Goal: Task Accomplishment & Management: Complete application form

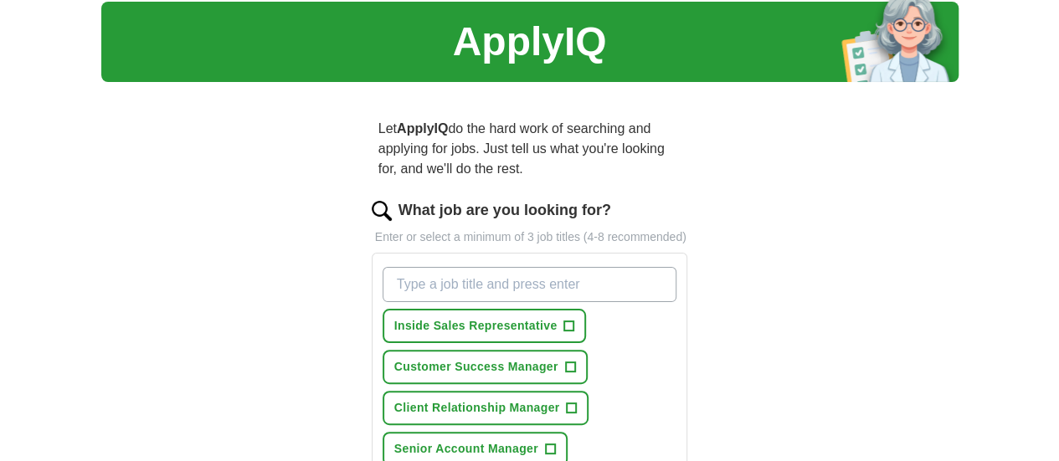
scroll to position [50, 0]
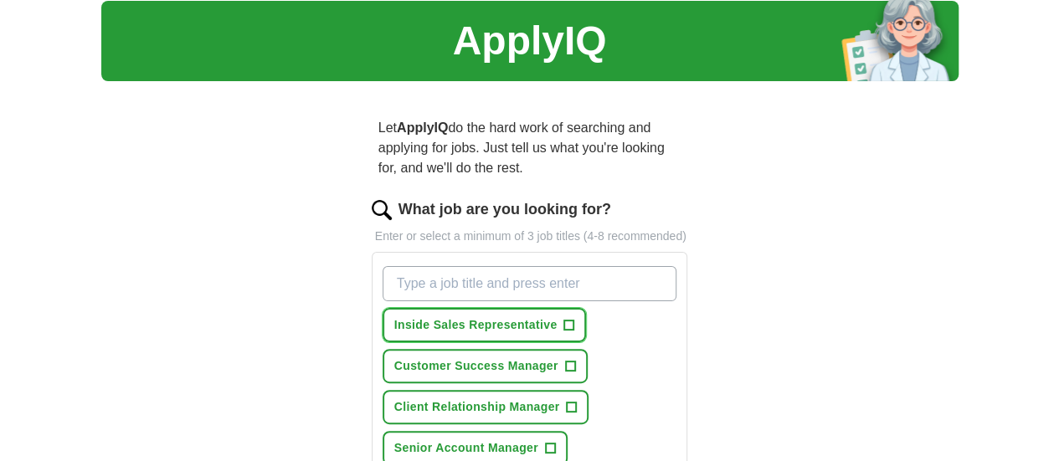
click at [538, 308] on button "Inside Sales Representative +" at bounding box center [484, 325] width 204 height 34
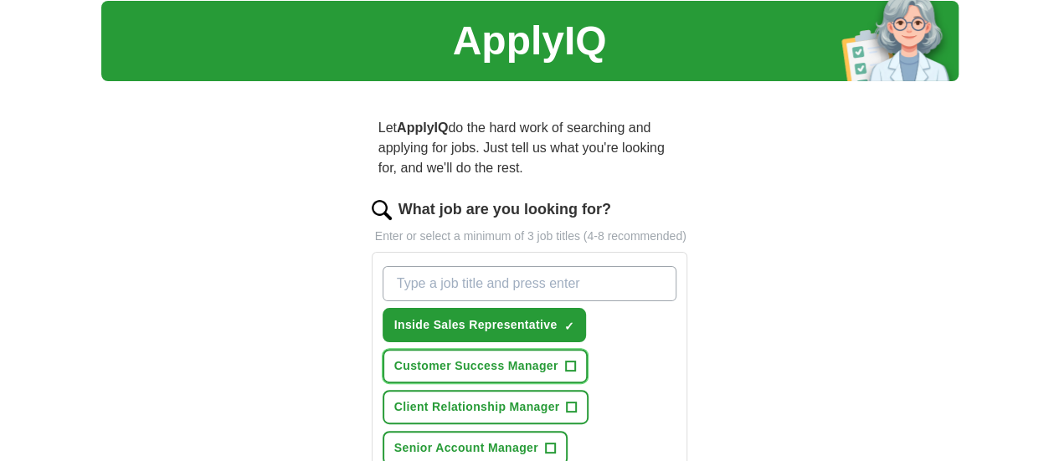
click at [565, 360] on span "+" at bounding box center [570, 366] width 10 height 13
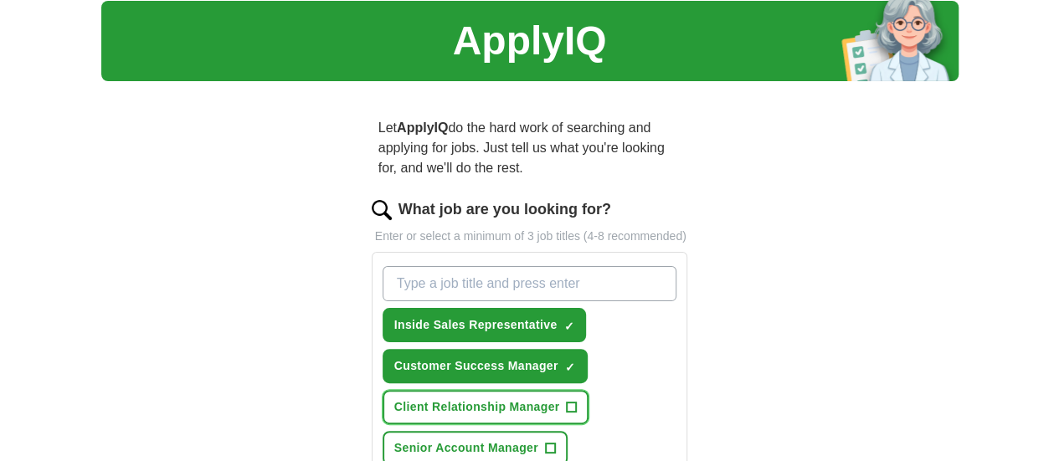
click at [567, 401] on span "+" at bounding box center [572, 407] width 10 height 13
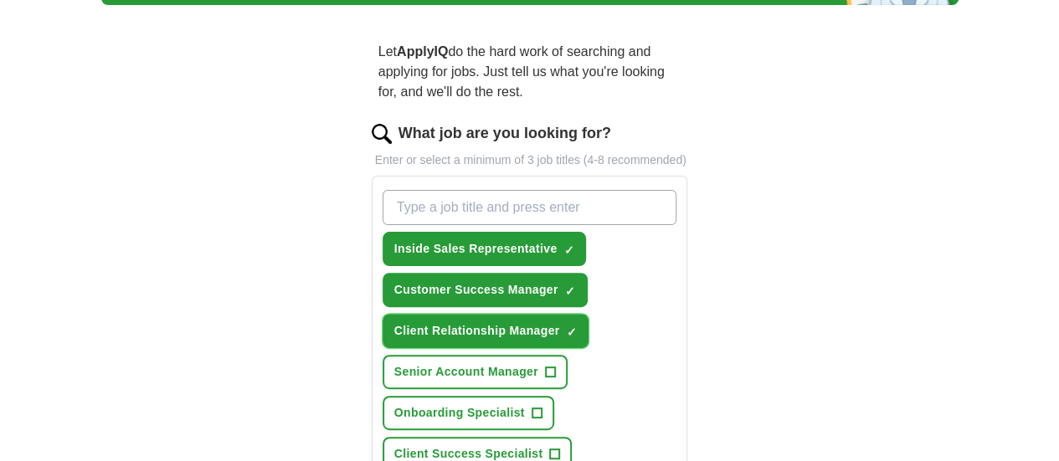
scroll to position [127, 0]
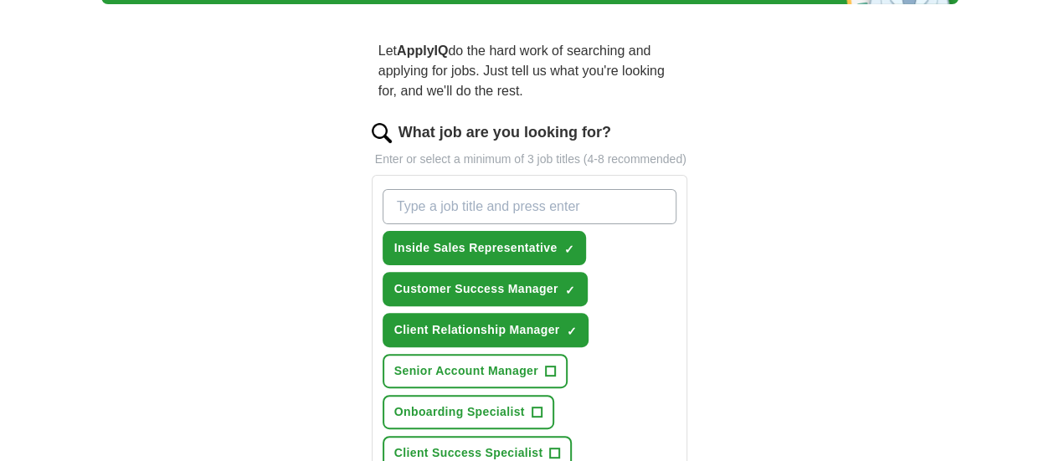
click at [504, 436] on button "Client Success Specialist +" at bounding box center [477, 453] width 190 height 34
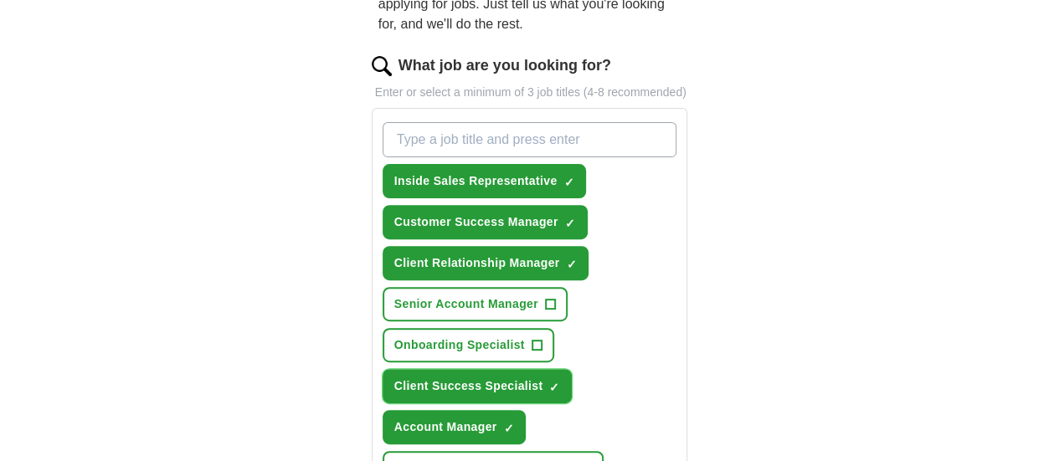
scroll to position [195, 0]
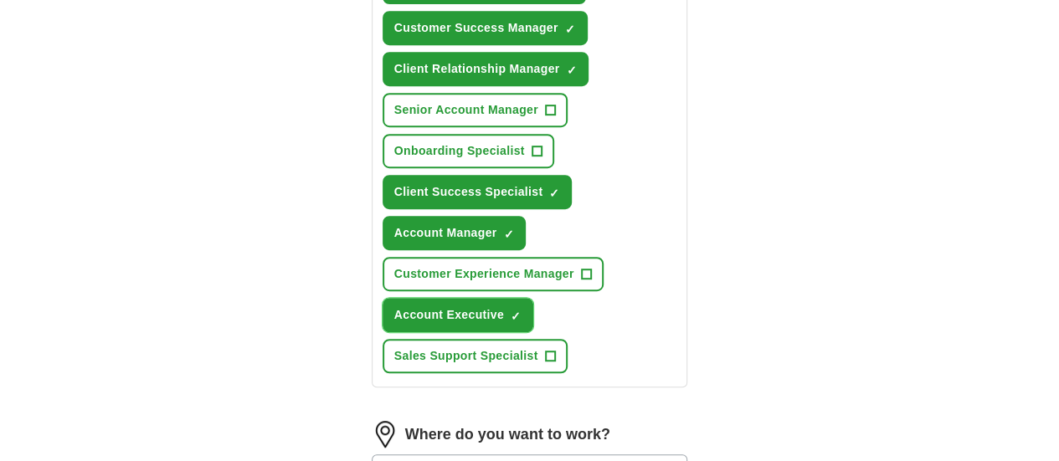
scroll to position [391, 0]
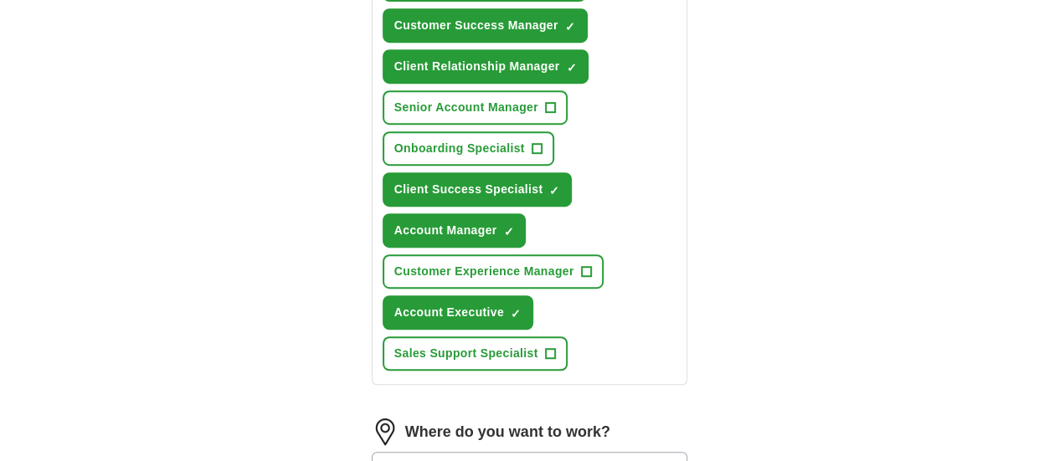
click at [473, 452] on input at bounding box center [530, 469] width 316 height 35
type input "******"
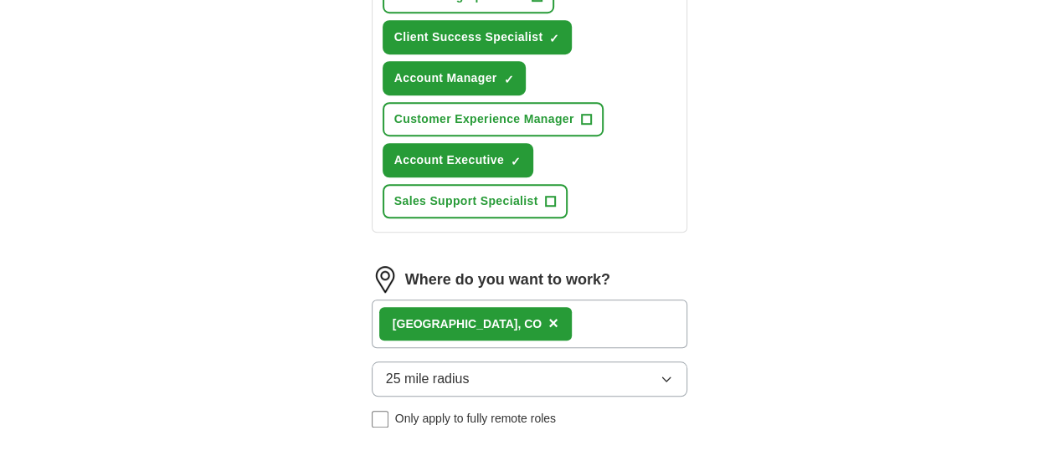
scroll to position [545, 0]
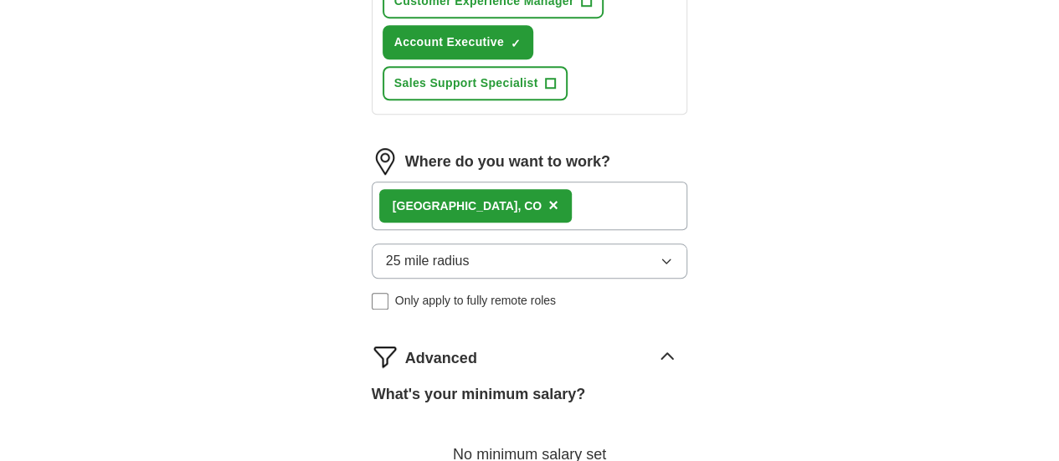
scroll to position [662, 0]
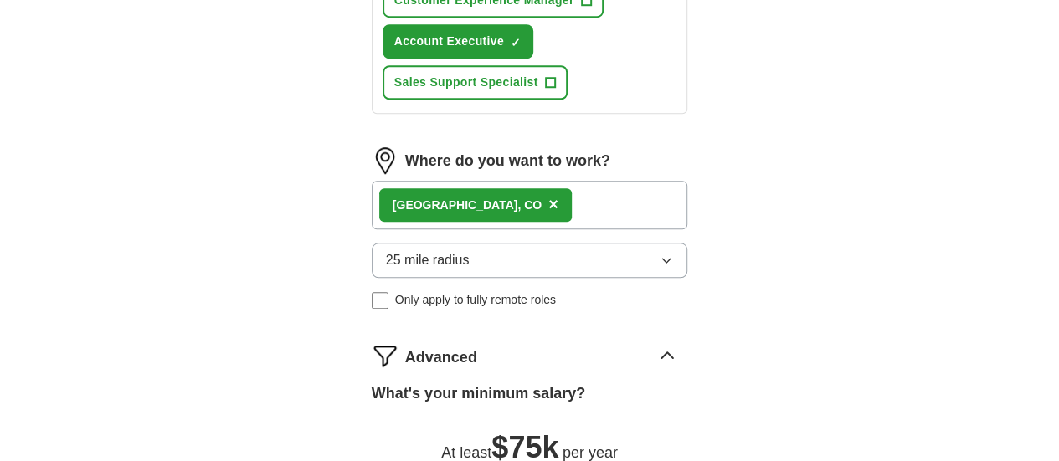
drag, startPoint x: 356, startPoint y: 339, endPoint x: 487, endPoint y: 337, distance: 130.6
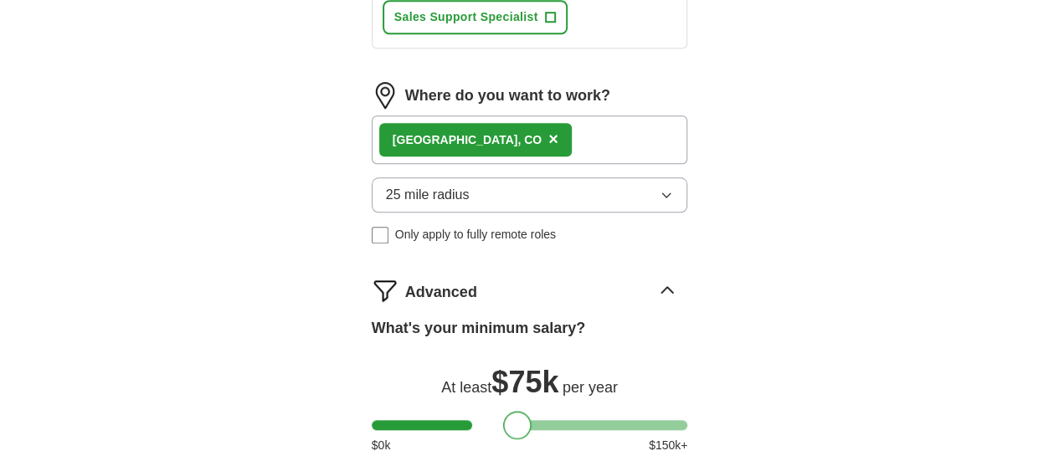
scroll to position [733, 0]
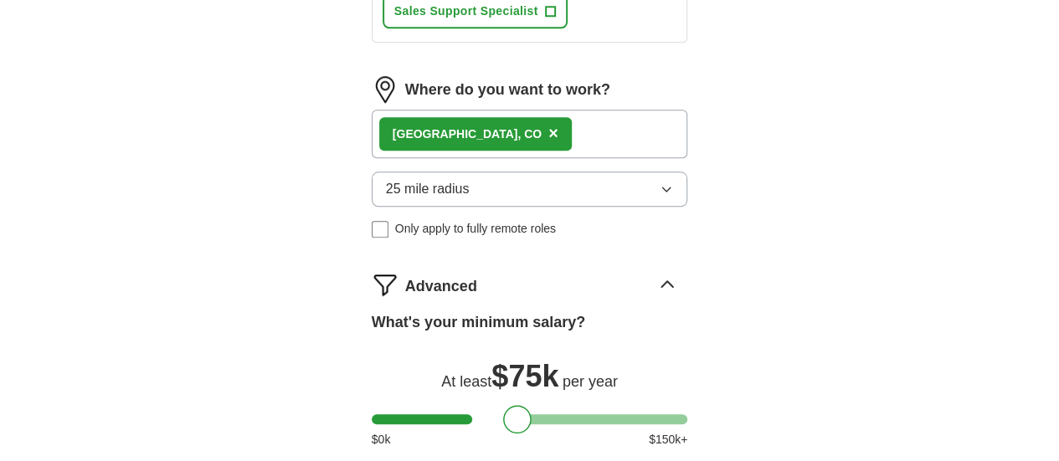
select select "**"
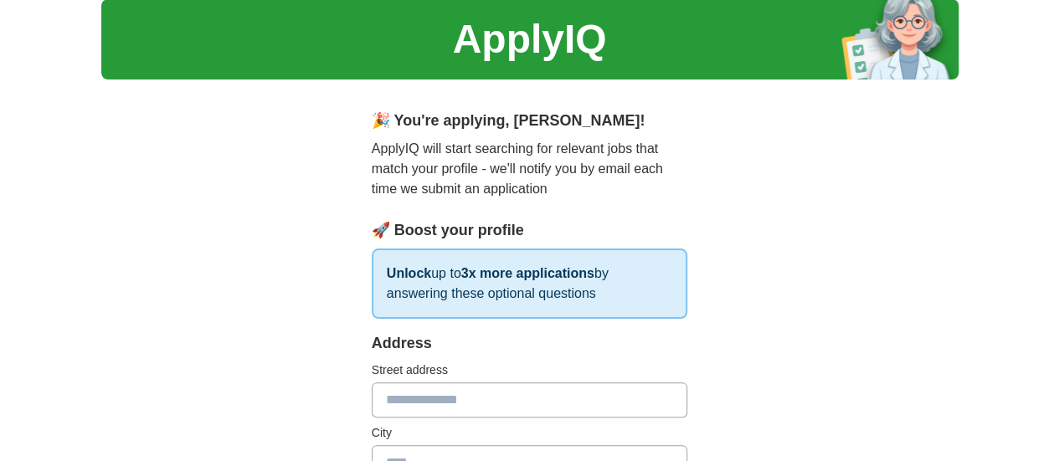
scroll to position [64, 0]
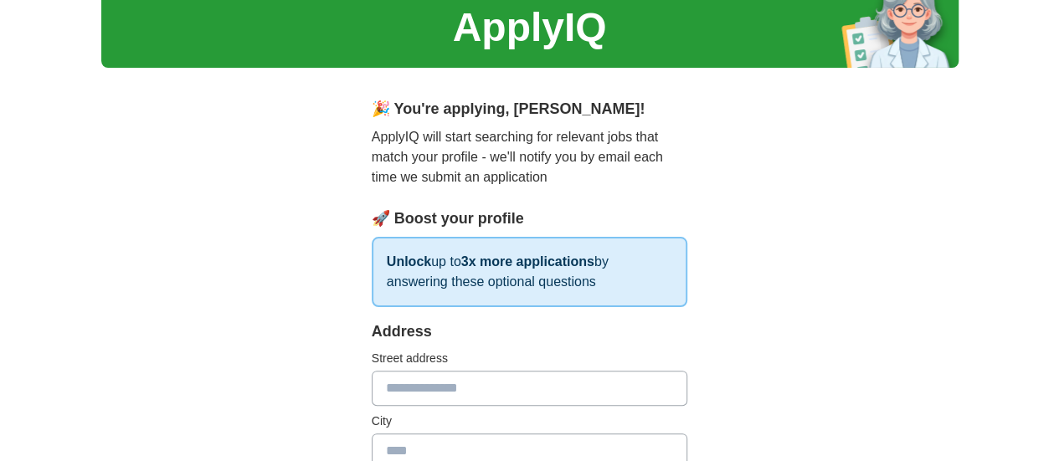
click at [592, 371] on input "text" at bounding box center [530, 388] width 316 height 35
type input "**********"
type input "*********"
type input "********"
type input "*****"
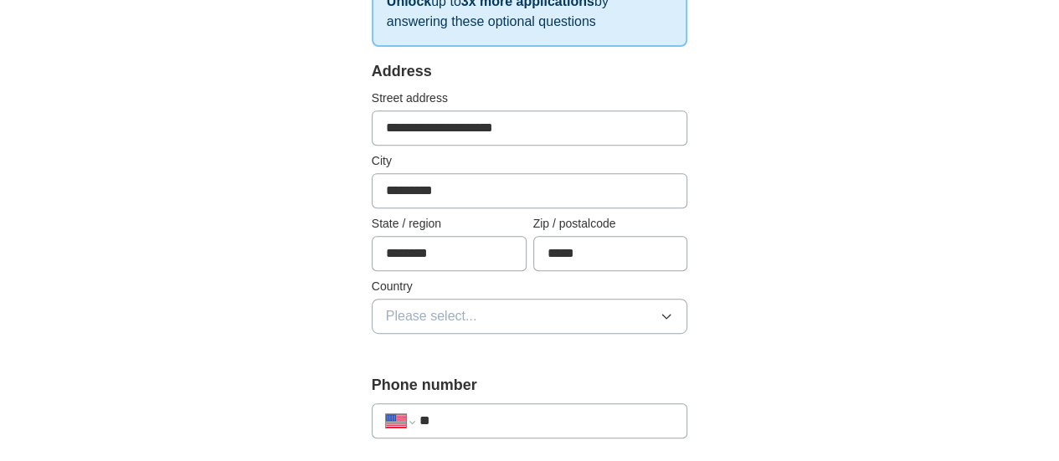
scroll to position [325, 0]
click at [669, 324] on button "Please select..." at bounding box center [530, 315] width 316 height 35
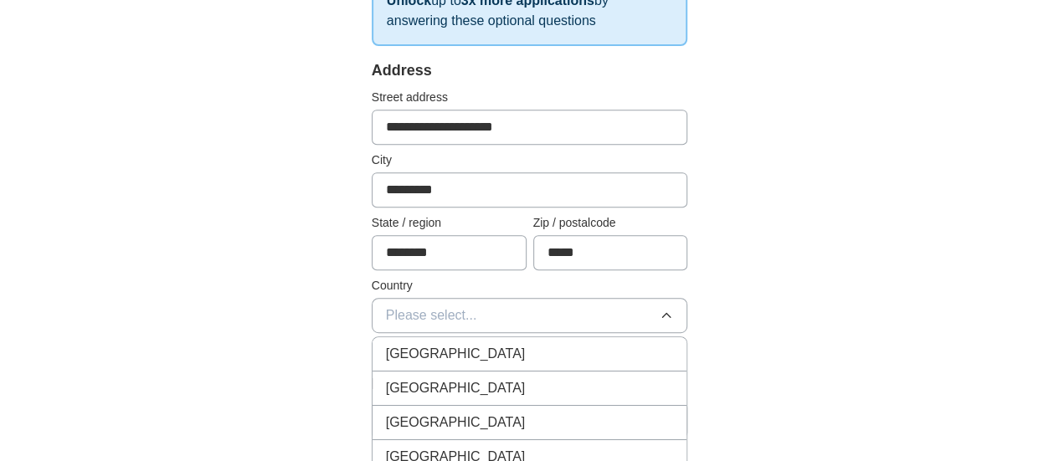
click at [551, 379] on div "[GEOGRAPHIC_DATA]" at bounding box center [530, 388] width 288 height 20
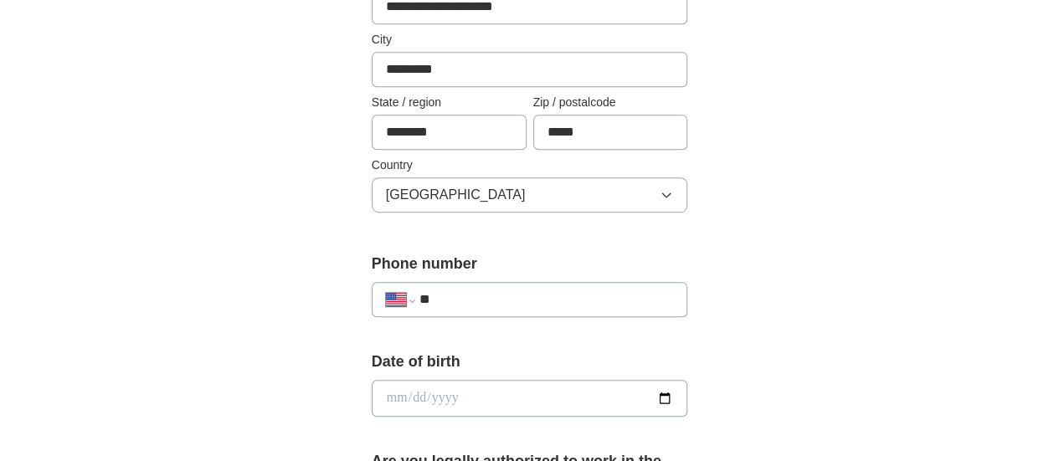
scroll to position [449, 0]
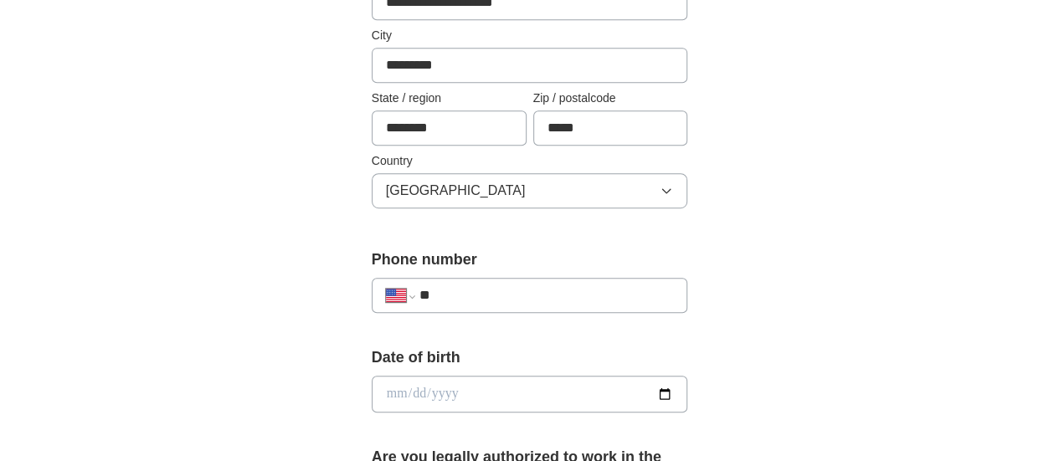
click at [490, 300] on input "**" at bounding box center [546, 295] width 254 height 20
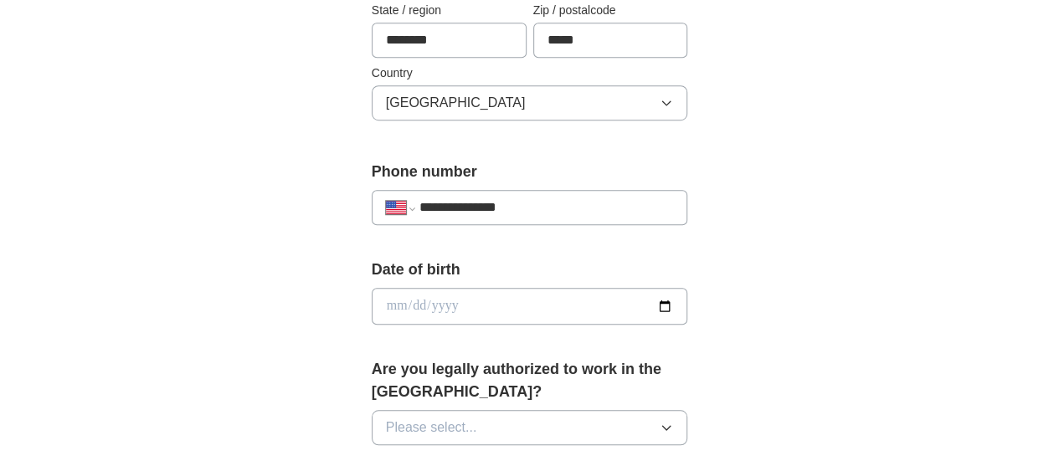
scroll to position [538, 0]
type input "**********"
click at [628, 299] on input "date" at bounding box center [530, 305] width 316 height 37
type input "**********"
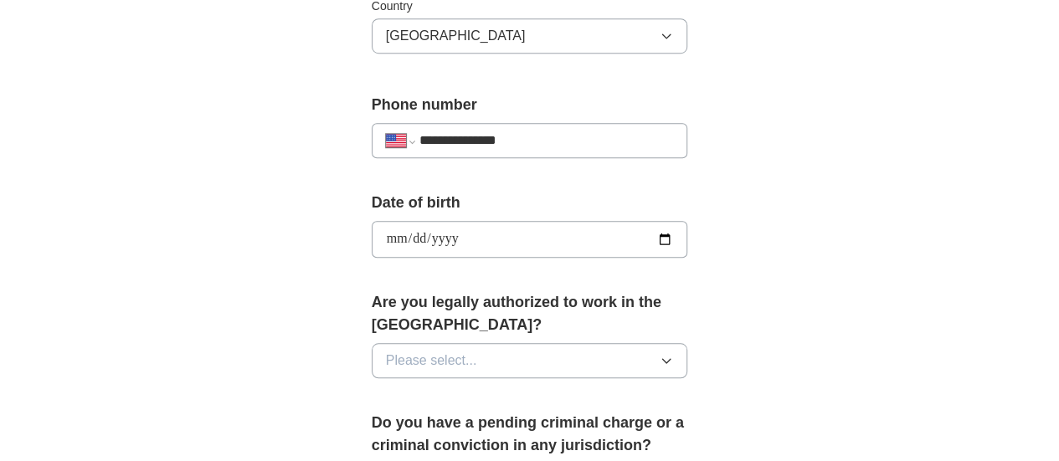
scroll to position [605, 0]
click at [608, 342] on button "Please select..." at bounding box center [530, 359] width 316 height 35
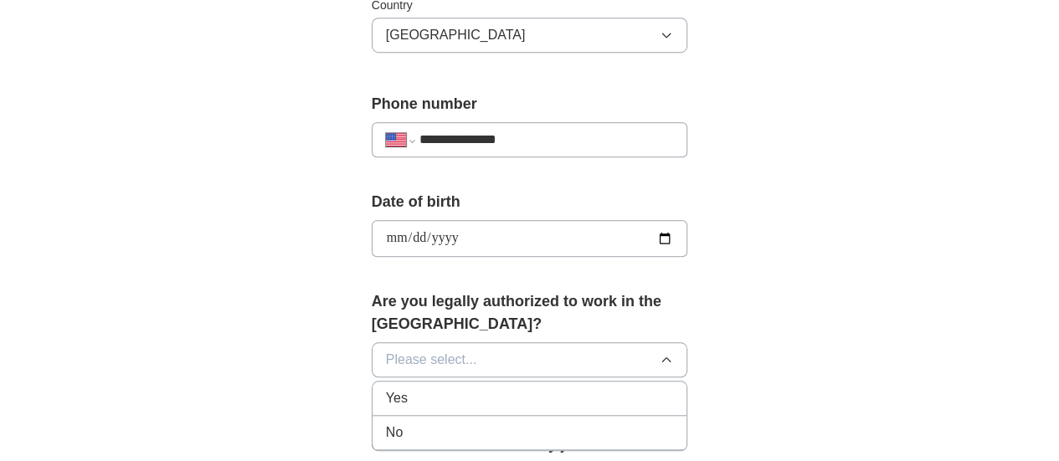
click at [578, 388] on div "Yes" at bounding box center [530, 398] width 288 height 20
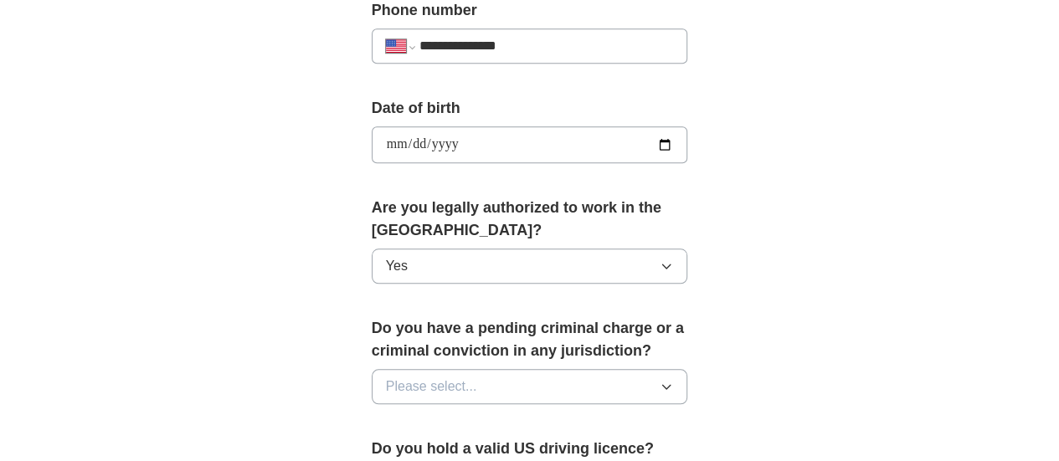
scroll to position [730, 0]
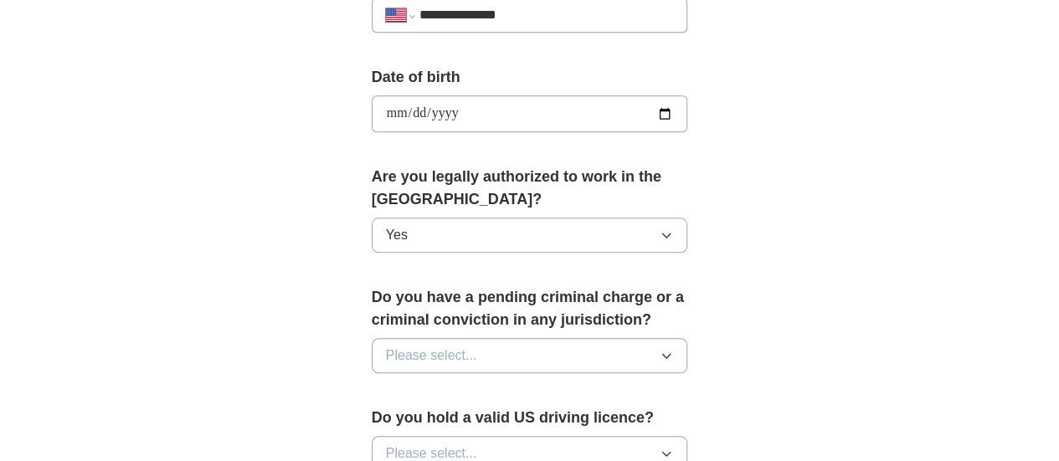
click at [568, 345] on button "Please select..." at bounding box center [530, 355] width 316 height 35
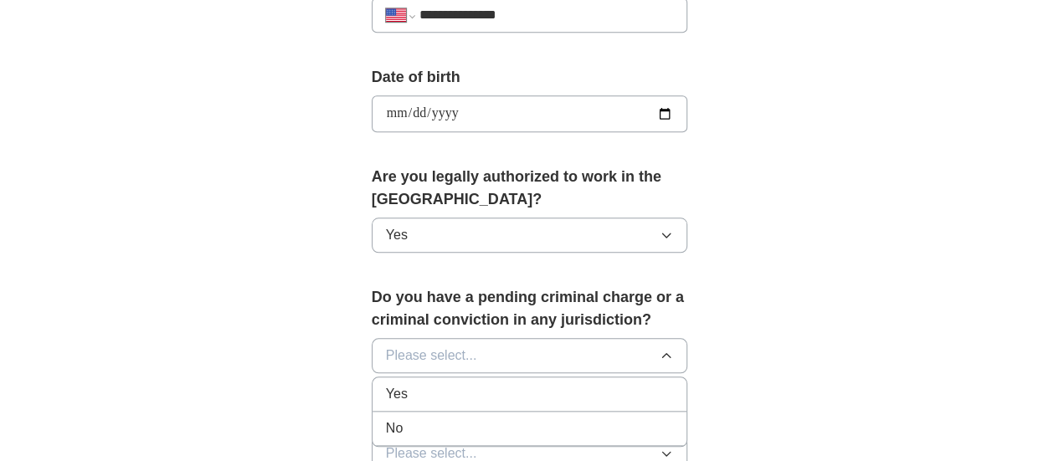
click at [521, 418] on div "No" at bounding box center [530, 428] width 288 height 20
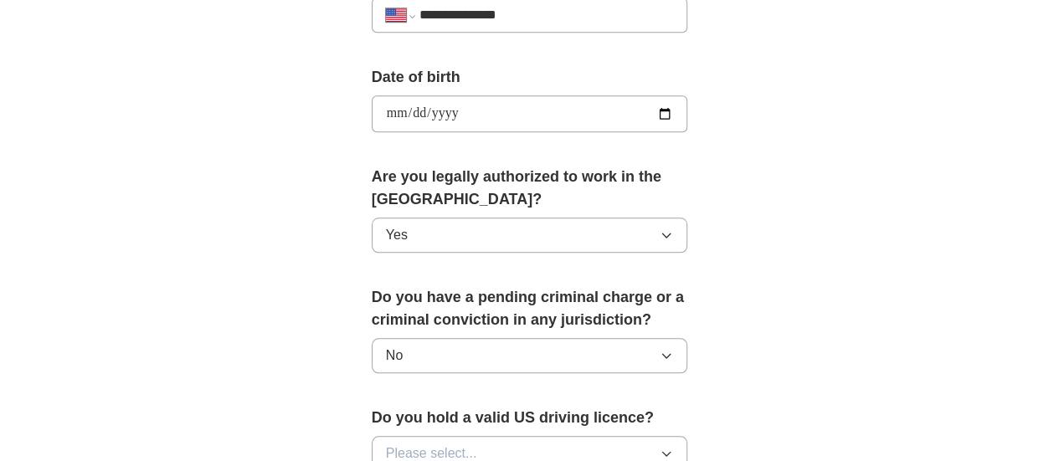
click at [517, 436] on button "Please select..." at bounding box center [530, 453] width 316 height 35
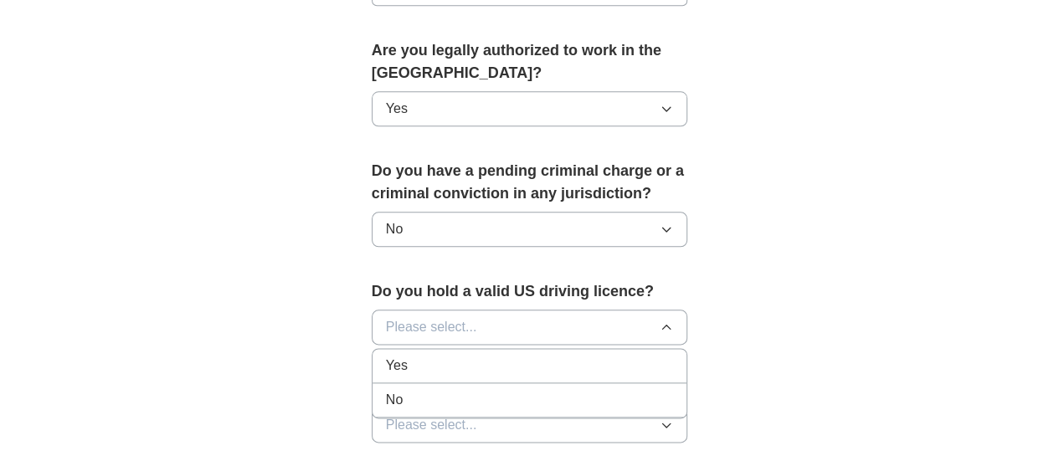
scroll to position [857, 0]
click at [440, 355] on div "Yes" at bounding box center [530, 365] width 288 height 20
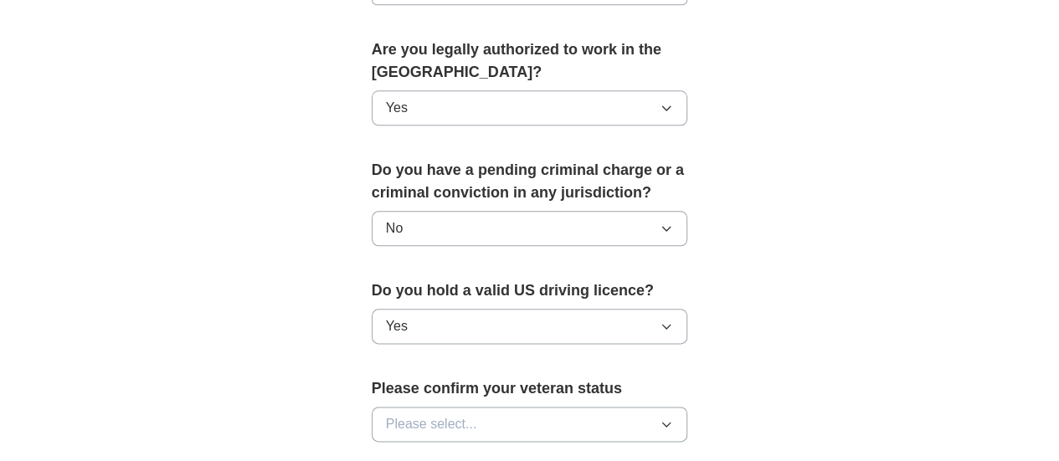
click at [454, 407] on button "Please select..." at bounding box center [530, 424] width 316 height 35
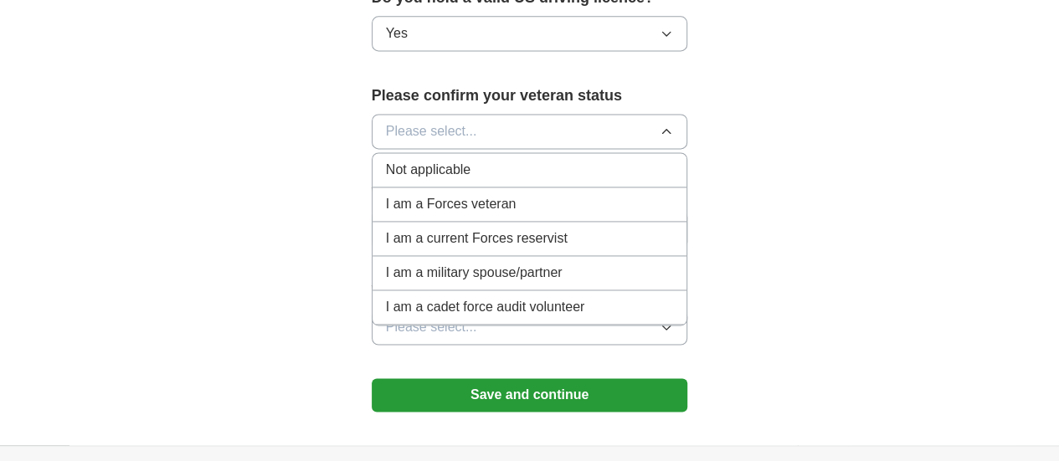
scroll to position [1156, 0]
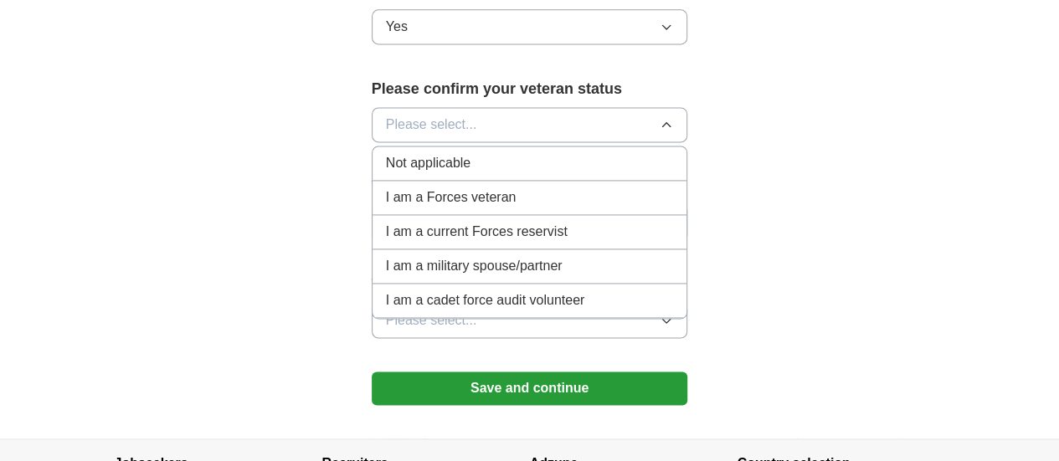
click at [426, 146] on li "Not applicable" at bounding box center [529, 163] width 315 height 34
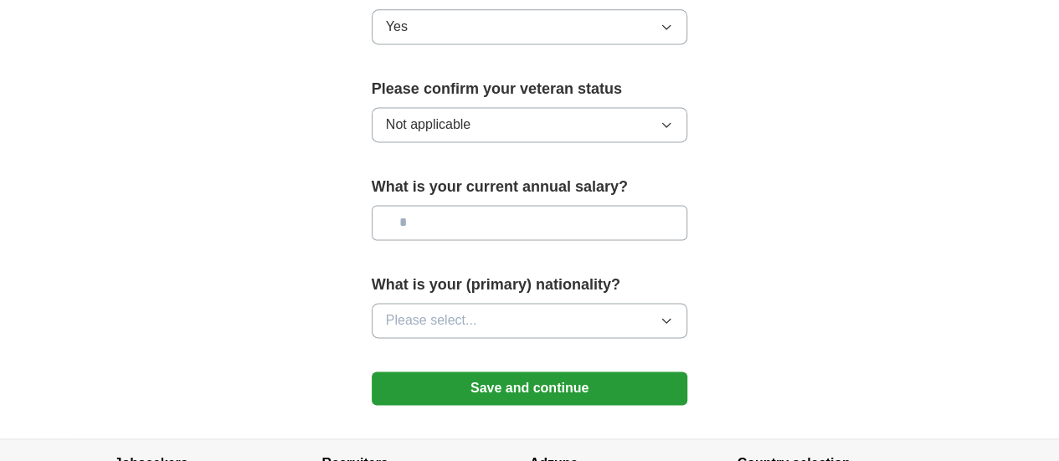
click at [453, 205] on input "text" at bounding box center [530, 222] width 316 height 35
type input "*******"
click at [457, 303] on button "Please select..." at bounding box center [530, 320] width 316 height 35
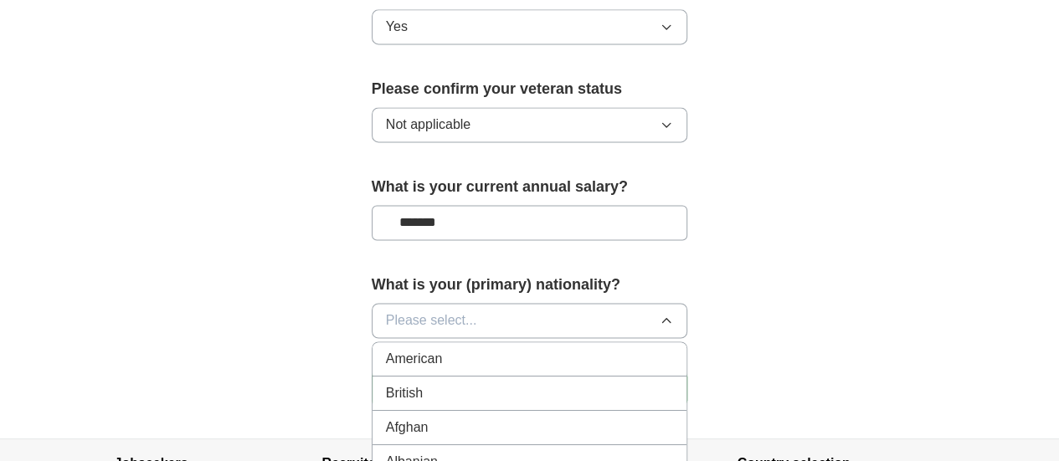
click at [445, 342] on li "American" at bounding box center [529, 359] width 315 height 34
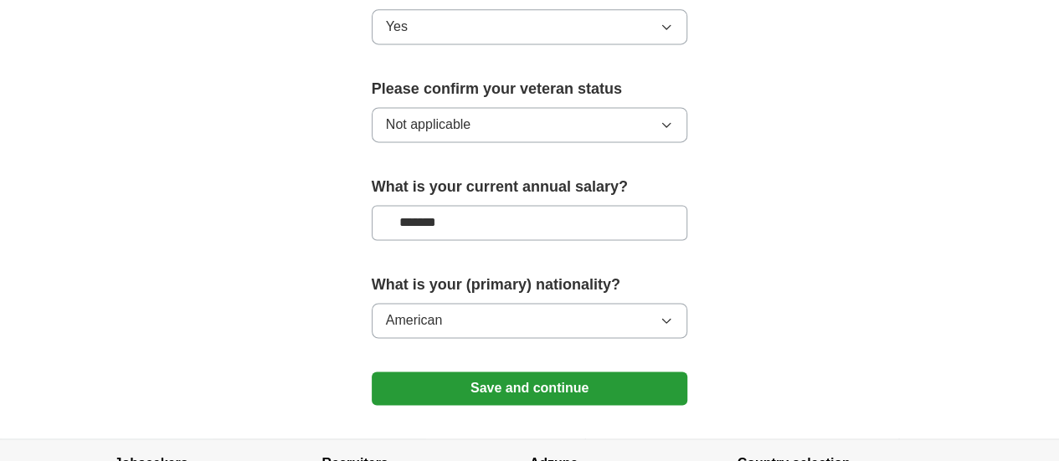
click at [474, 372] on button "Save and continue" at bounding box center [530, 388] width 316 height 33
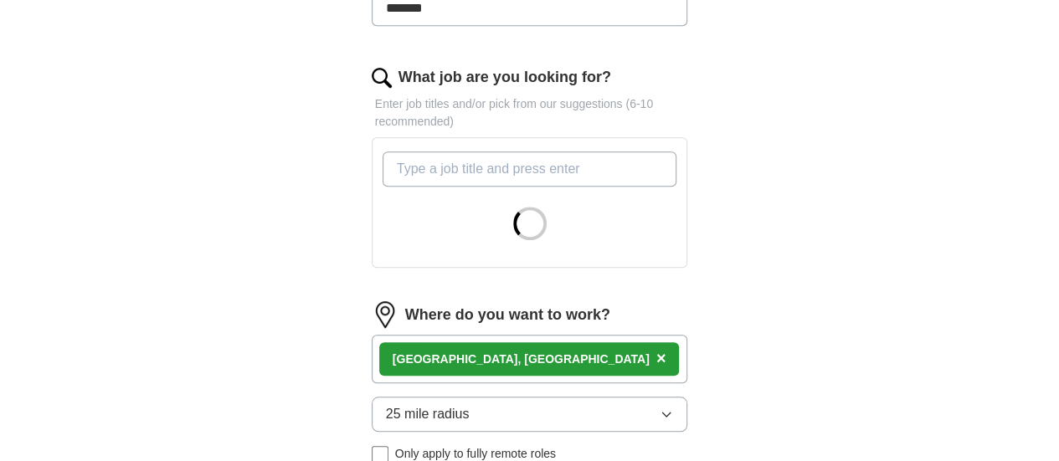
scroll to position [517, 0]
click at [603, 151] on input "What job are you looking for?" at bounding box center [529, 168] width 295 height 35
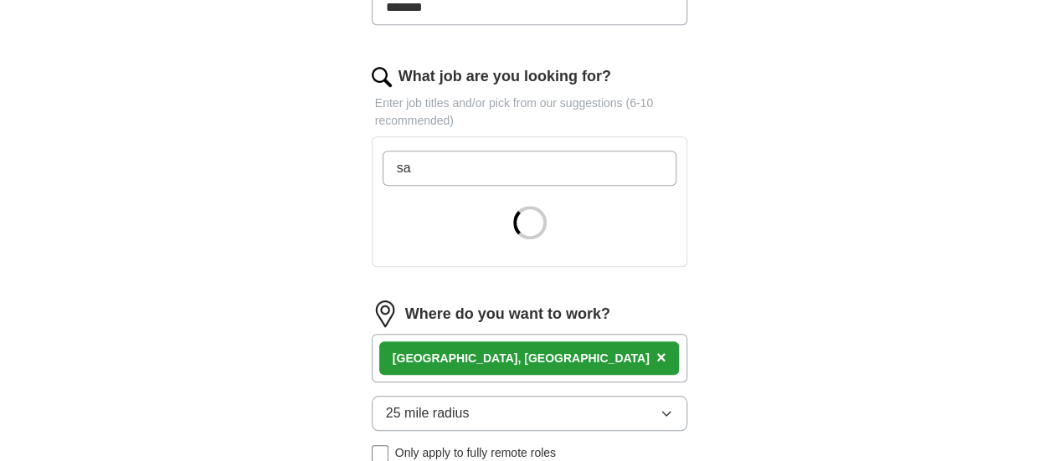
type input "s"
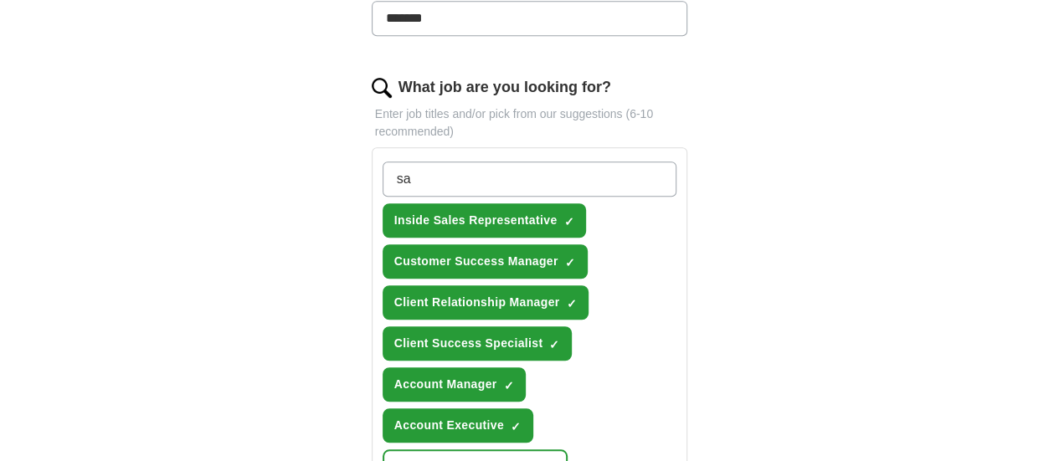
type input "s"
type input "sales"
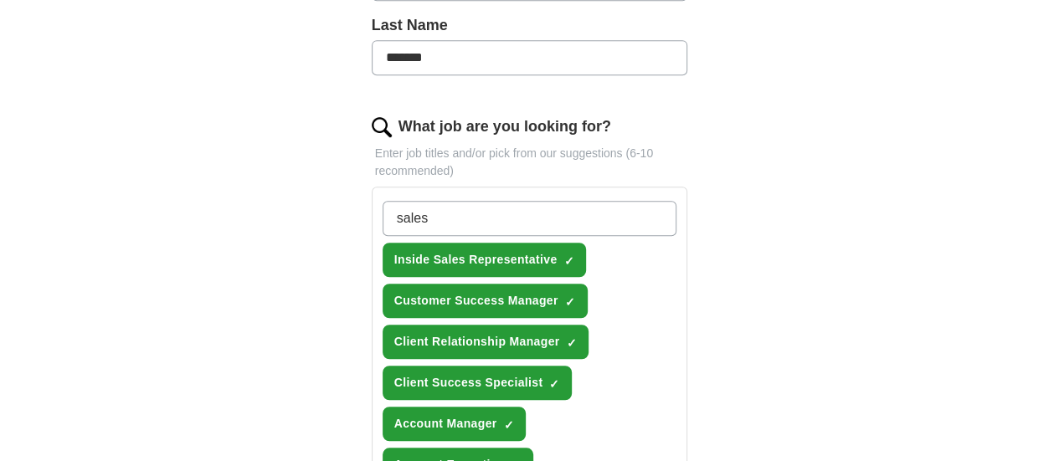
scroll to position [466, 0]
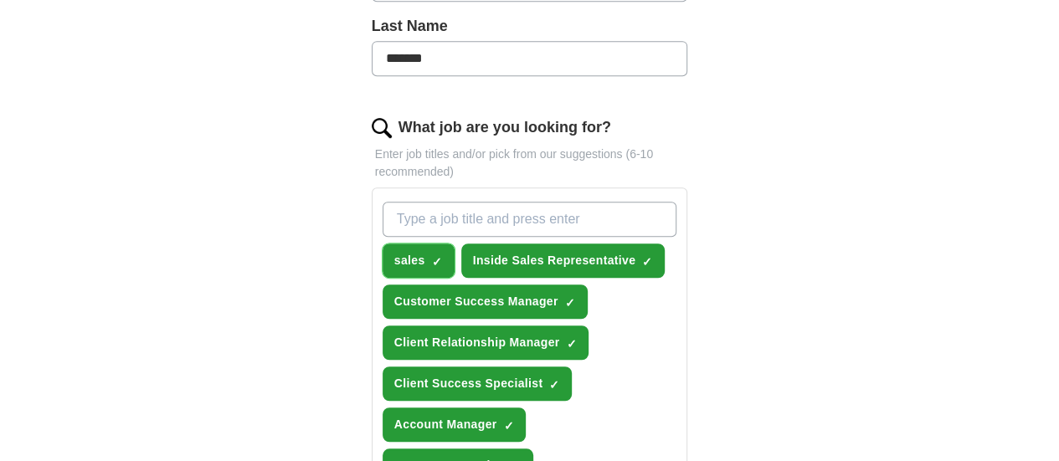
click at [0, 0] on span "×" at bounding box center [0, 0] width 0 height 0
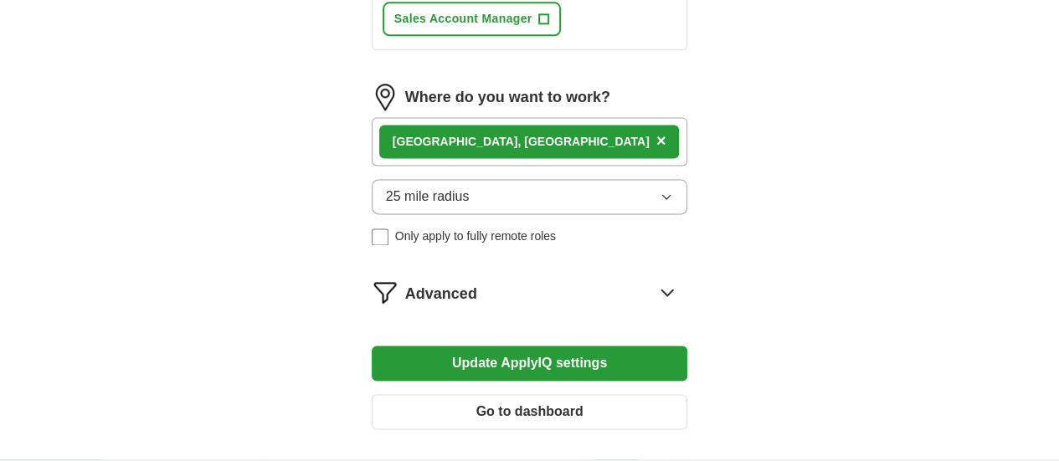
scroll to position [1078, 0]
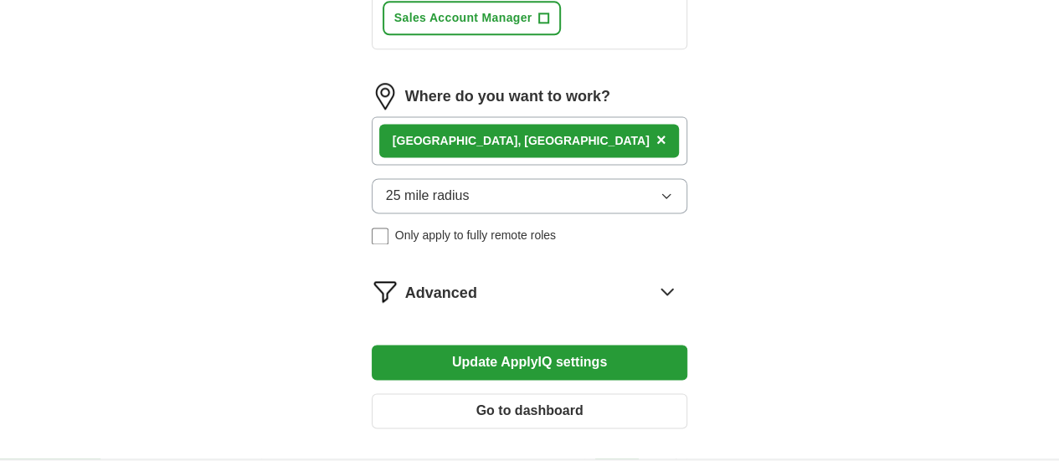
click at [614, 345] on button "Update ApplyIQ settings" at bounding box center [530, 362] width 316 height 35
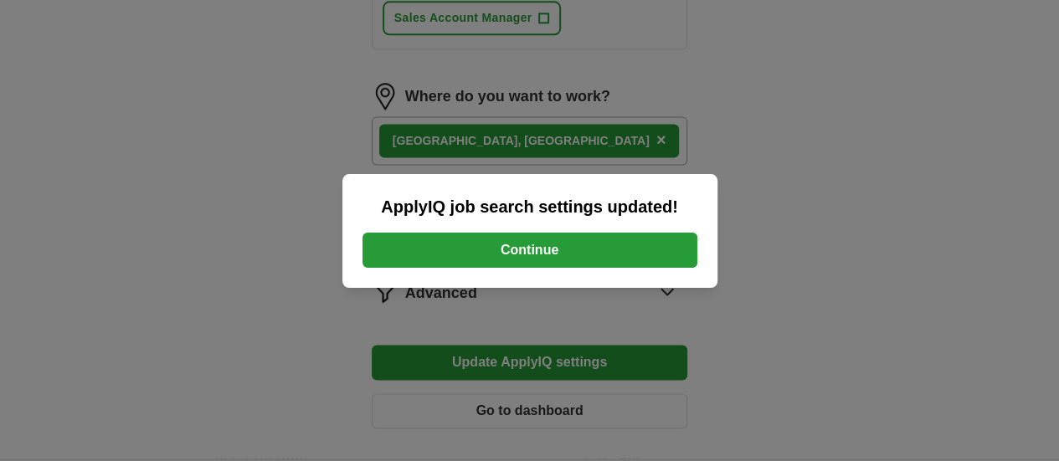
click at [576, 259] on button "Continue" at bounding box center [529, 250] width 335 height 35
